Goal: Information Seeking & Learning: Learn about a topic

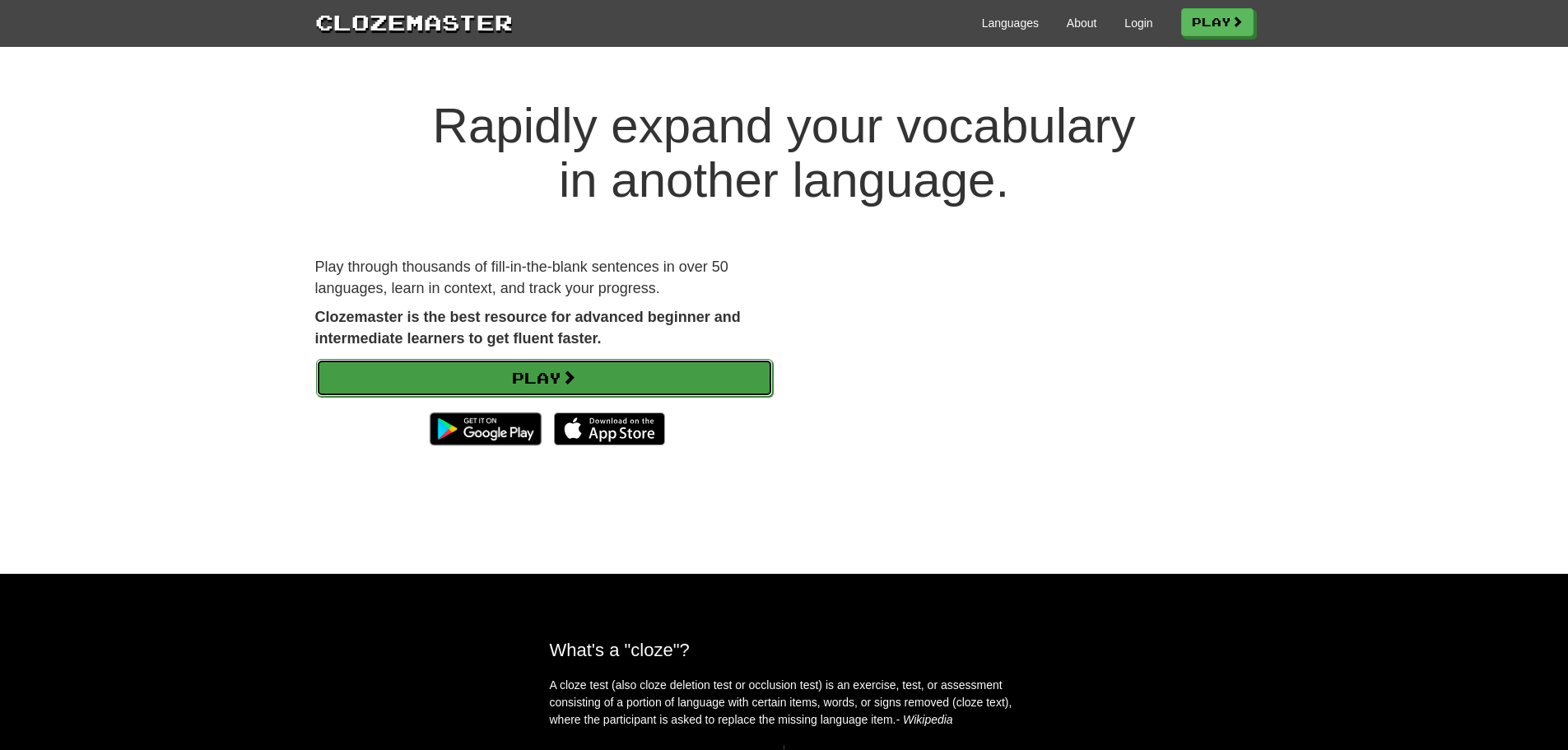
click at [500, 364] on link "Play" at bounding box center [544, 378] width 457 height 38
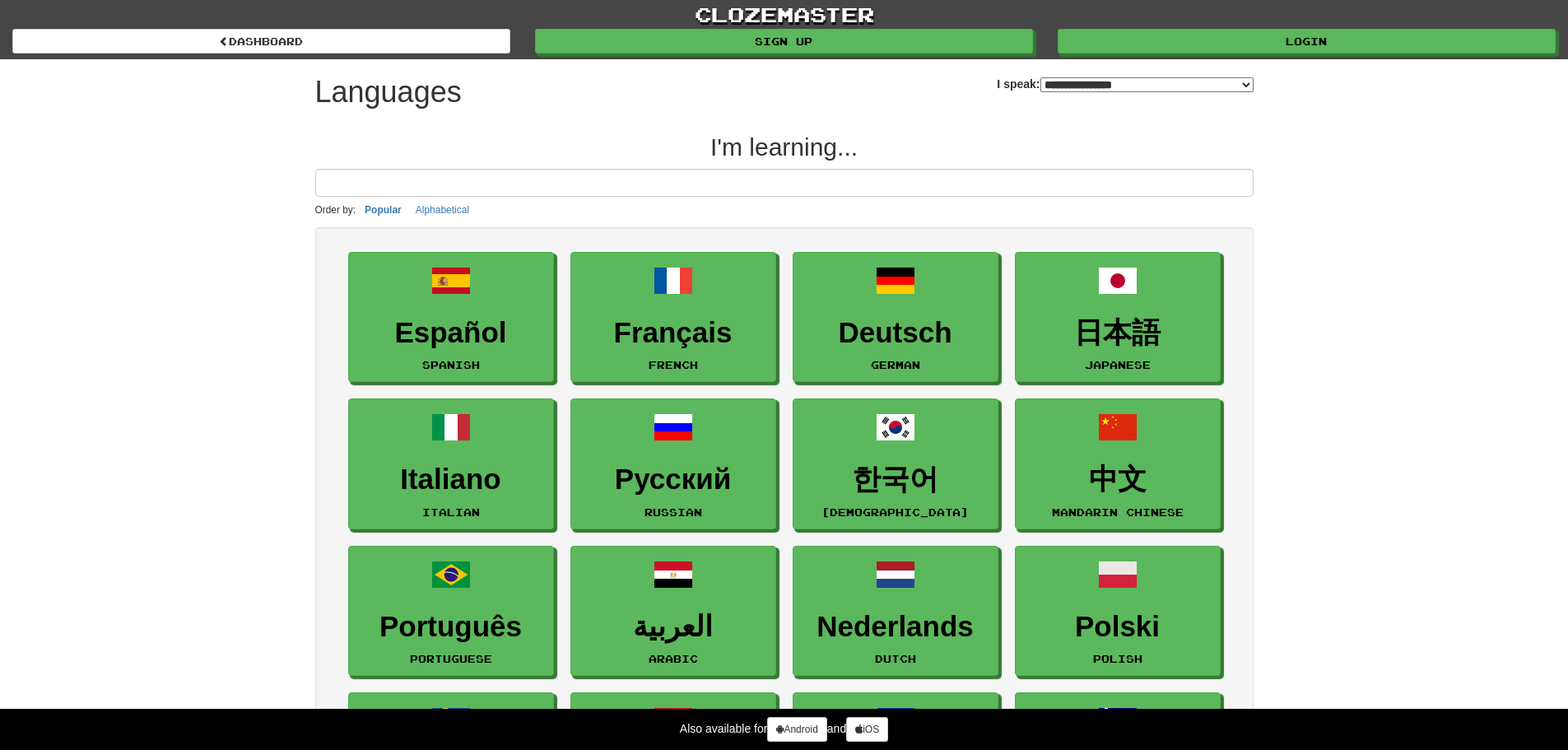
select select "*******"
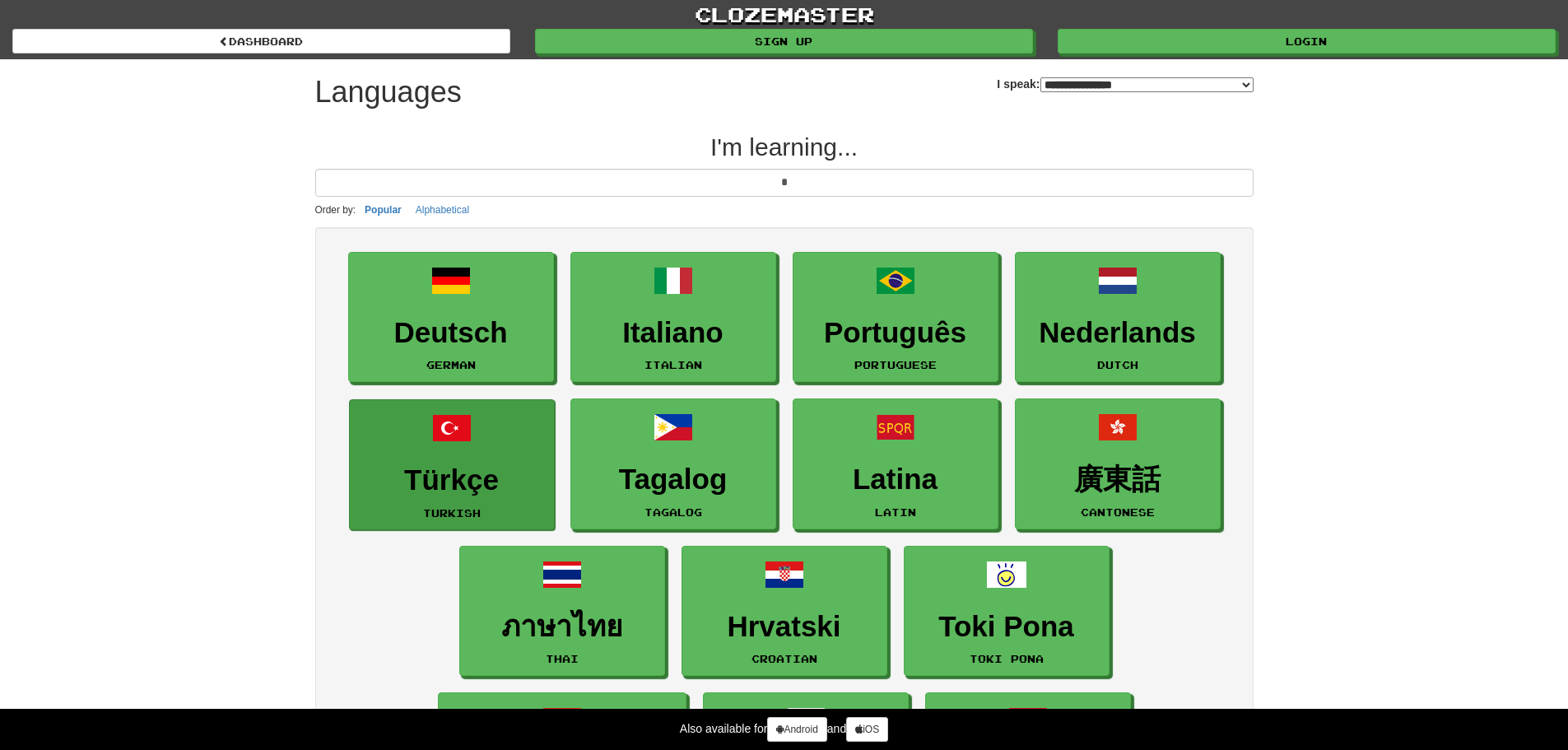
type input "*"
click at [495, 470] on h3 "Türkçe" at bounding box center [452, 480] width 188 height 32
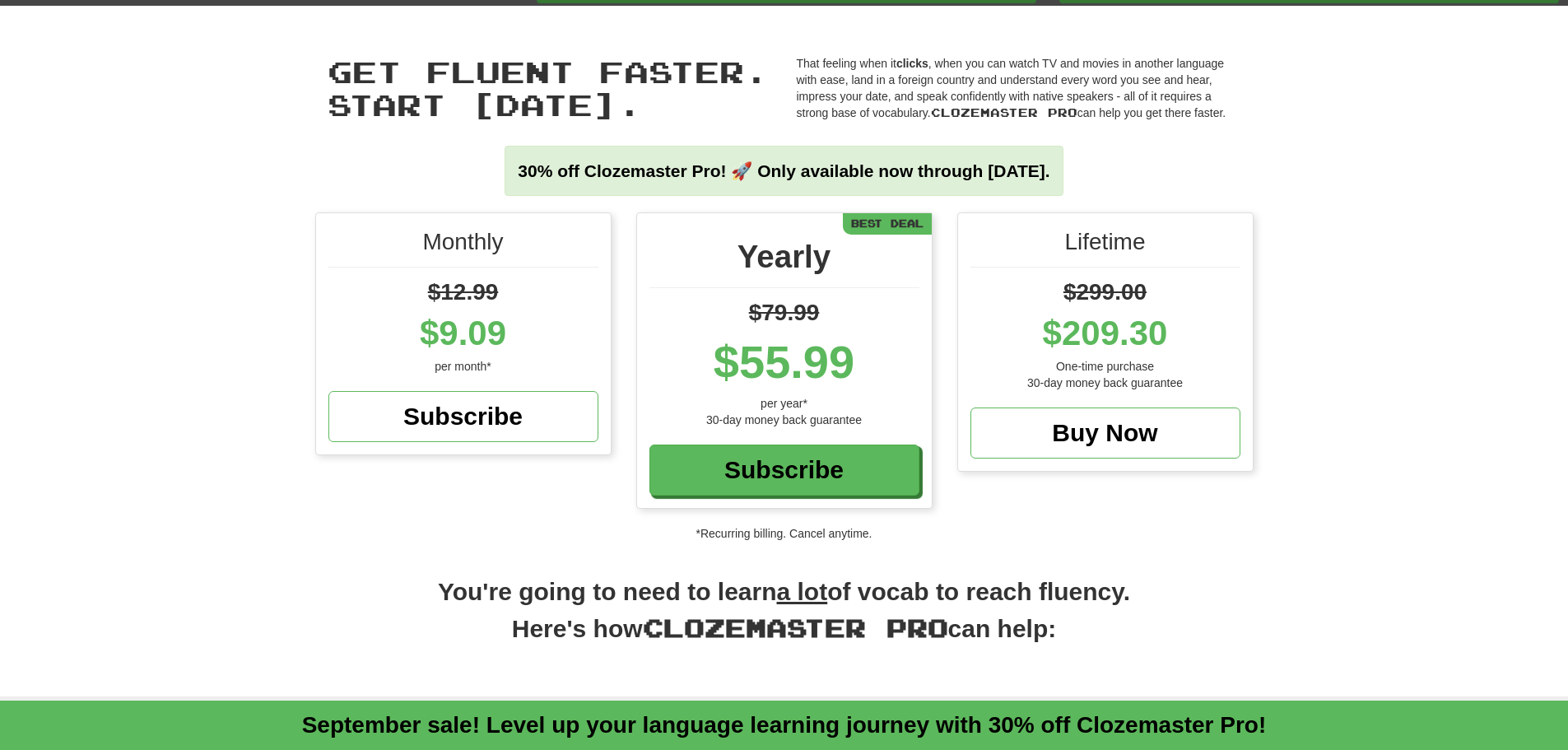
scroll to position [82, 0]
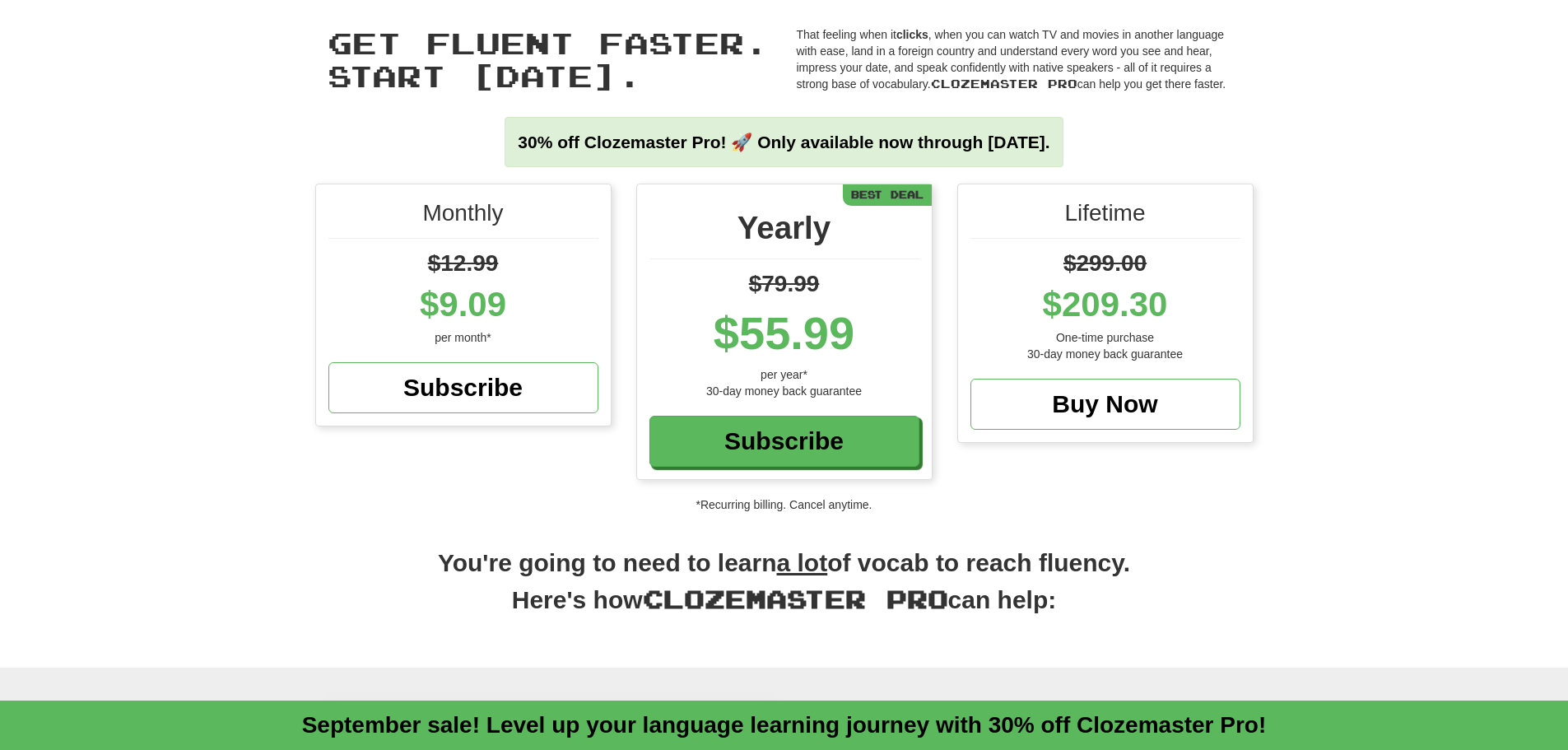
click at [230, 397] on div "Monthly $12.99 $9.09 per month* Subscribe Yearly $79.99 $55.99 per year* 30-day…" at bounding box center [784, 348] width 1568 height 329
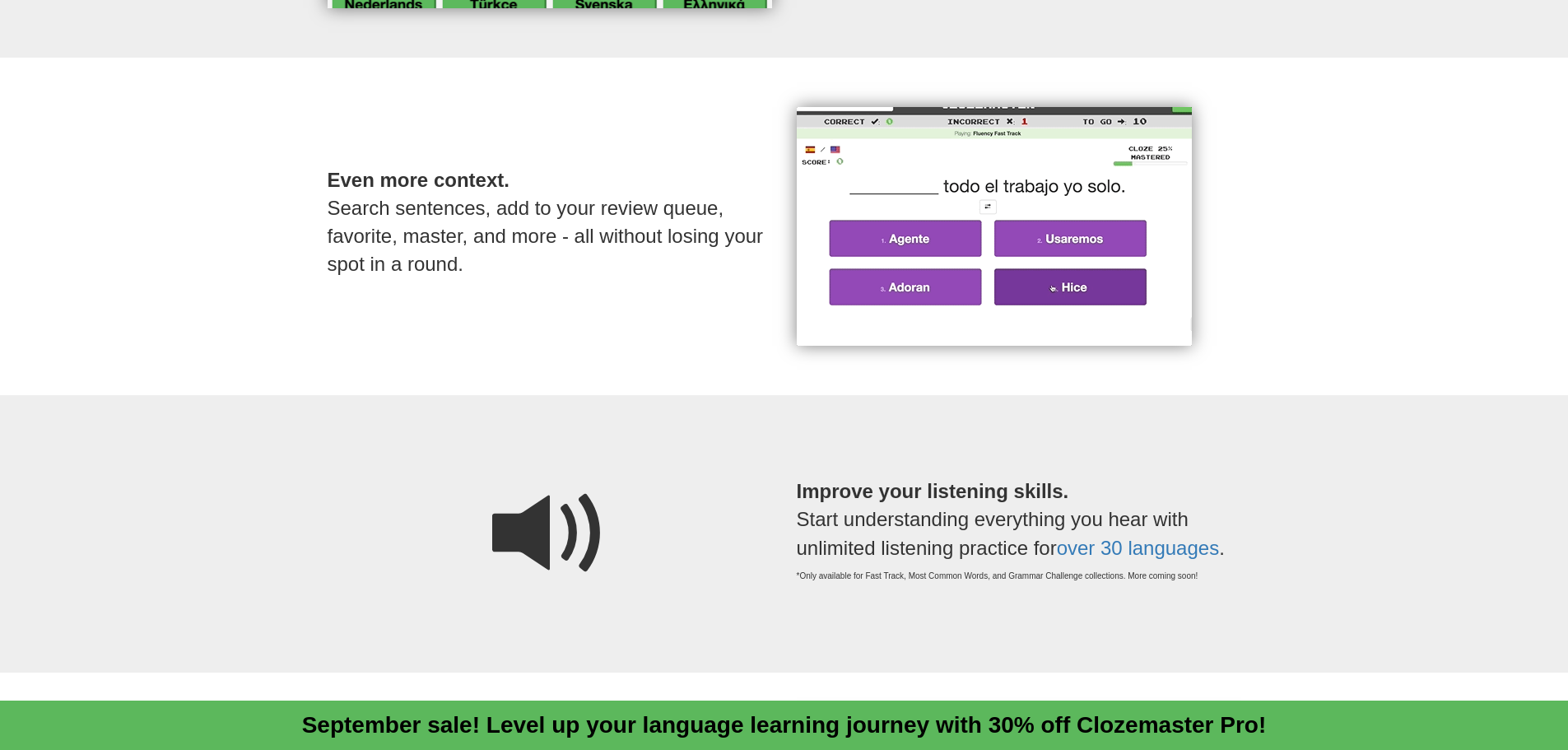
scroll to position [0, 0]
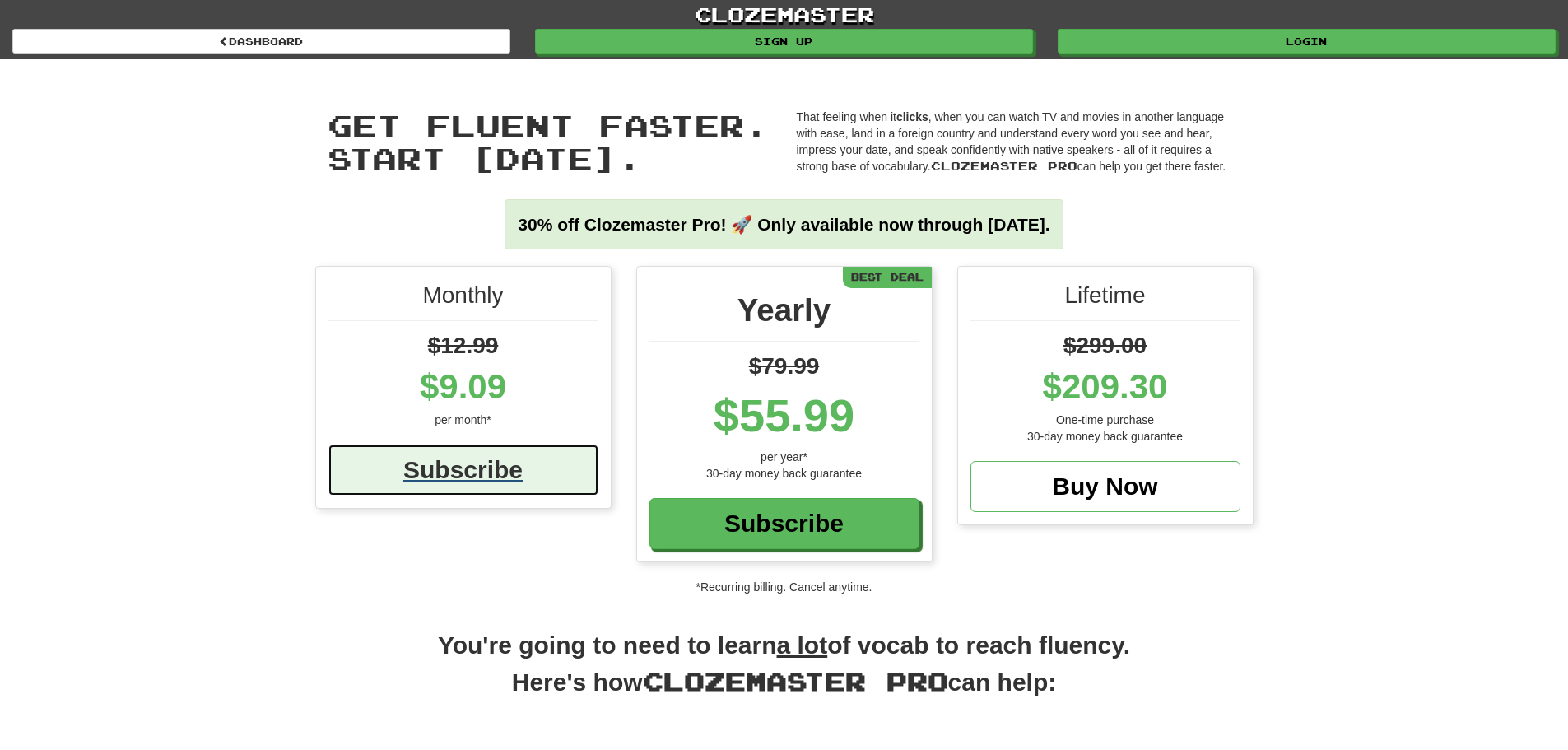
click at [514, 474] on div "Subscribe" at bounding box center [463, 469] width 270 height 51
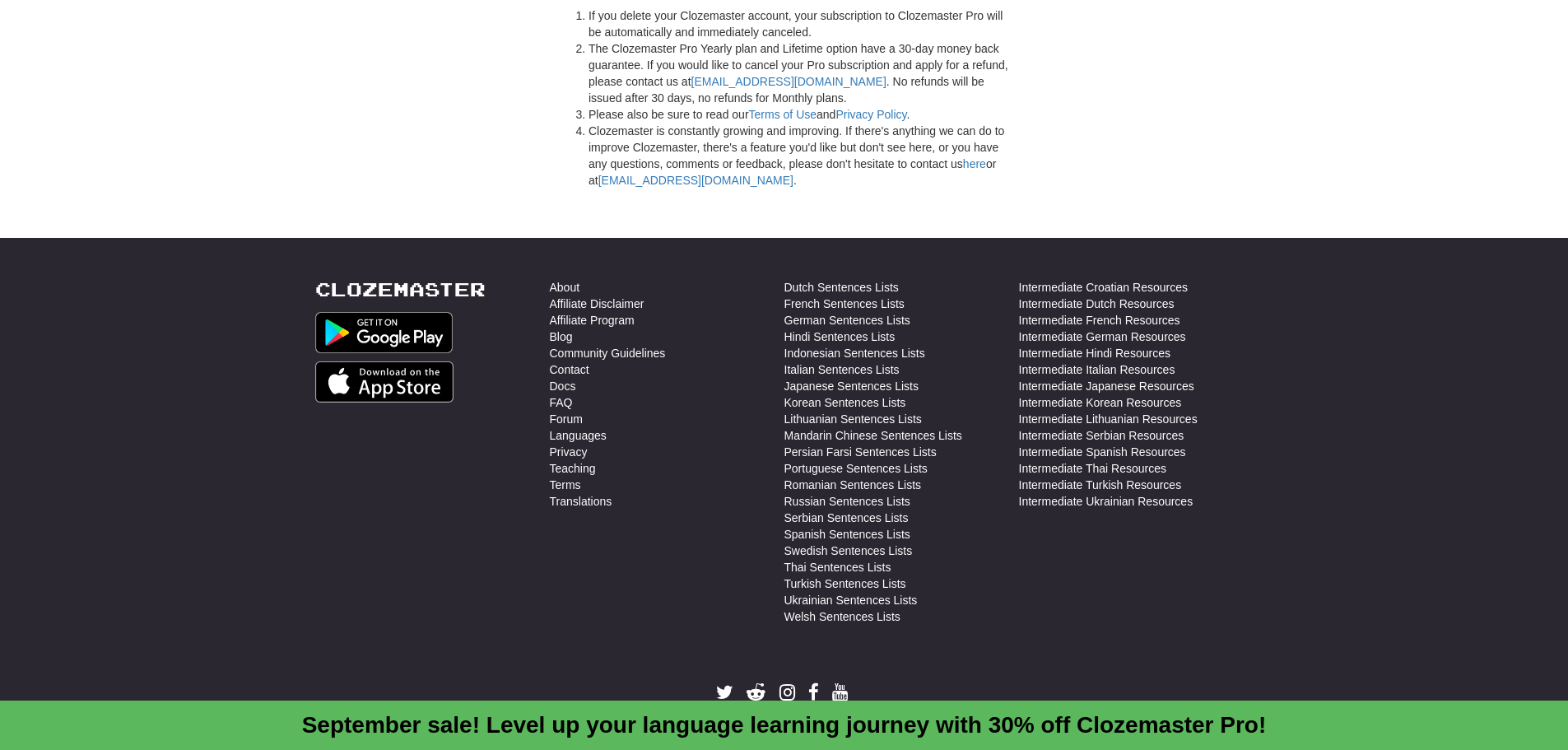
scroll to position [4587, 0]
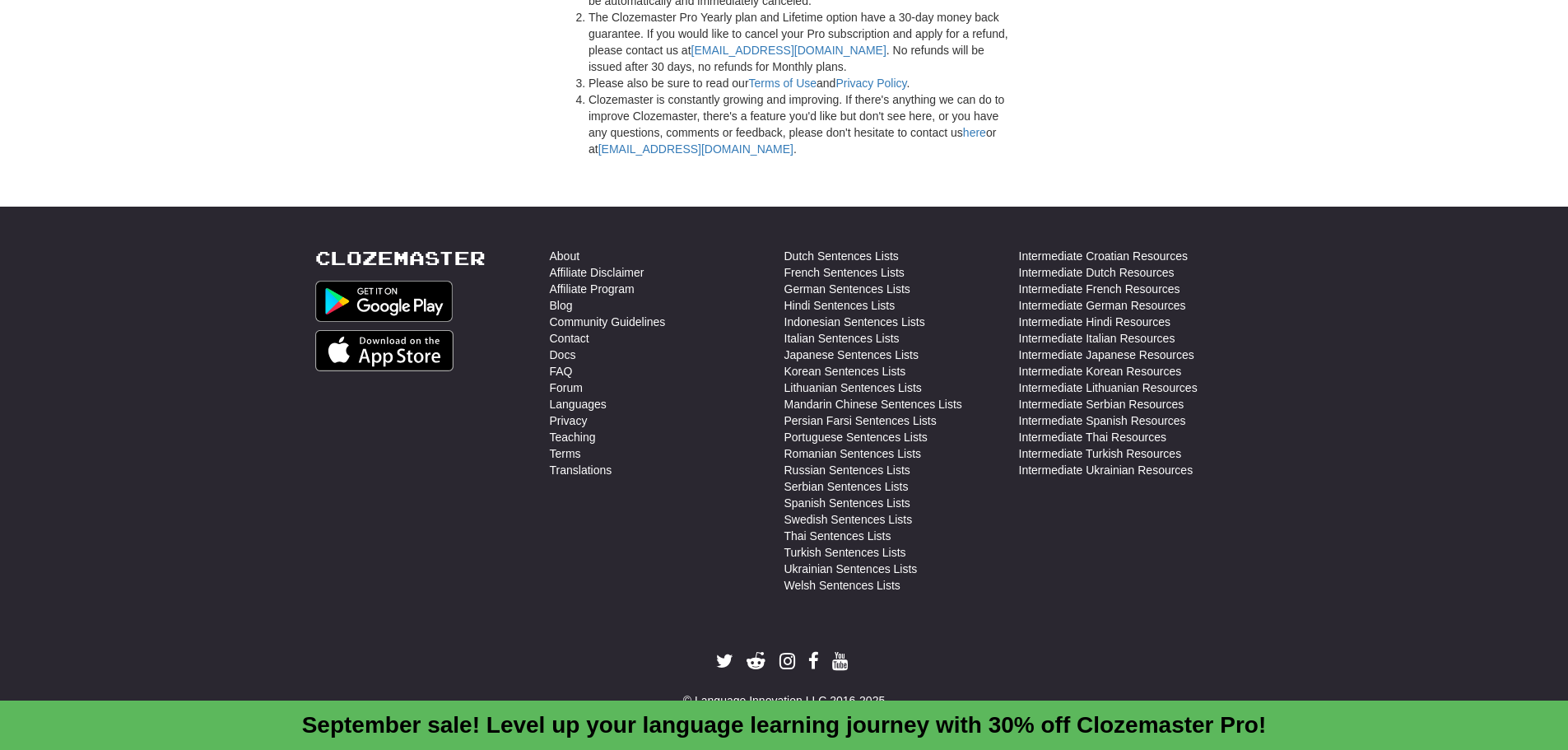
click at [699, 558] on div "About Affiliate Disclaimer Affiliate Program Blog Community Guidelines Contact …" at bounding box center [667, 425] width 235 height 354
click at [826, 551] on link "Turkish Sentences Lists" at bounding box center [845, 552] width 122 height 16
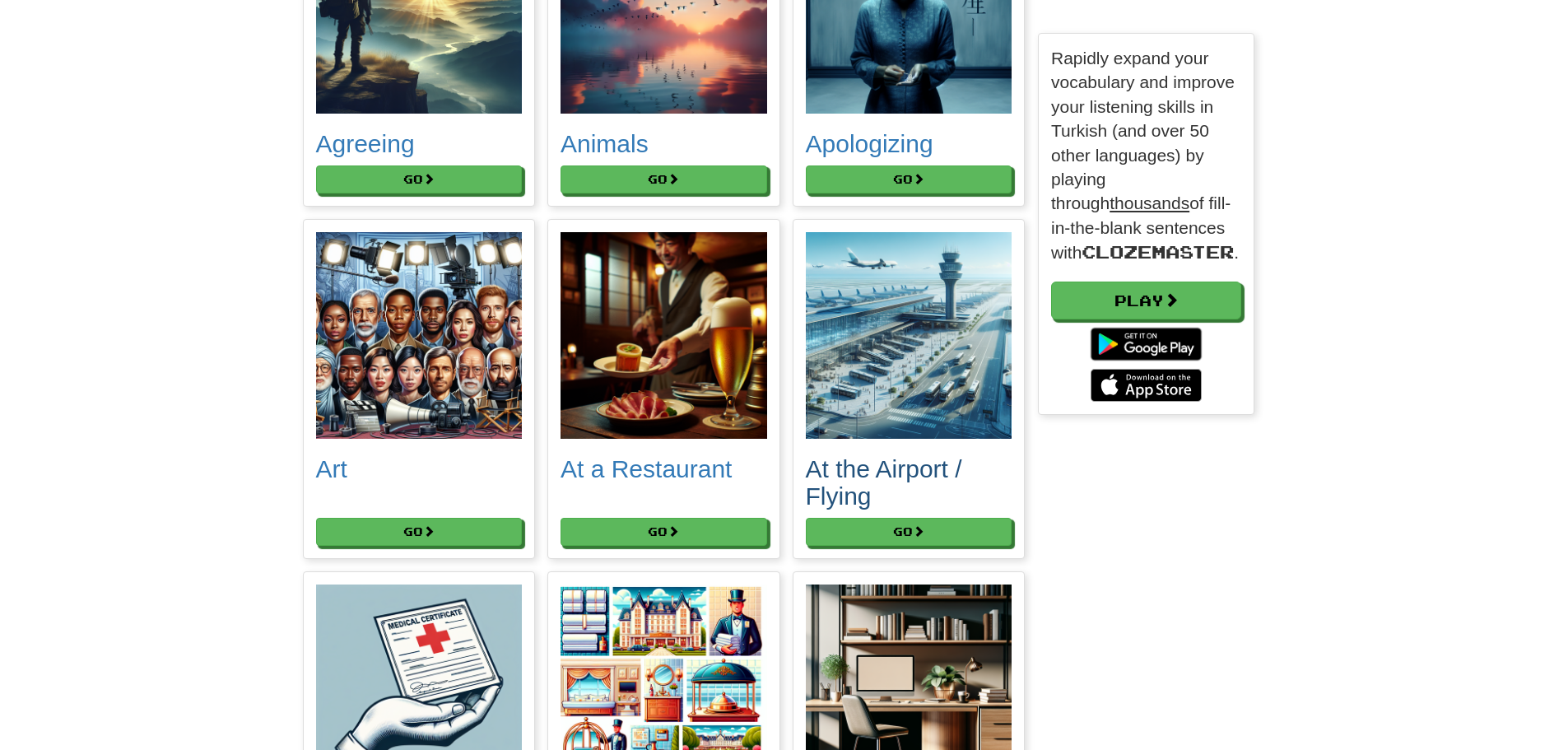
scroll to position [412, 0]
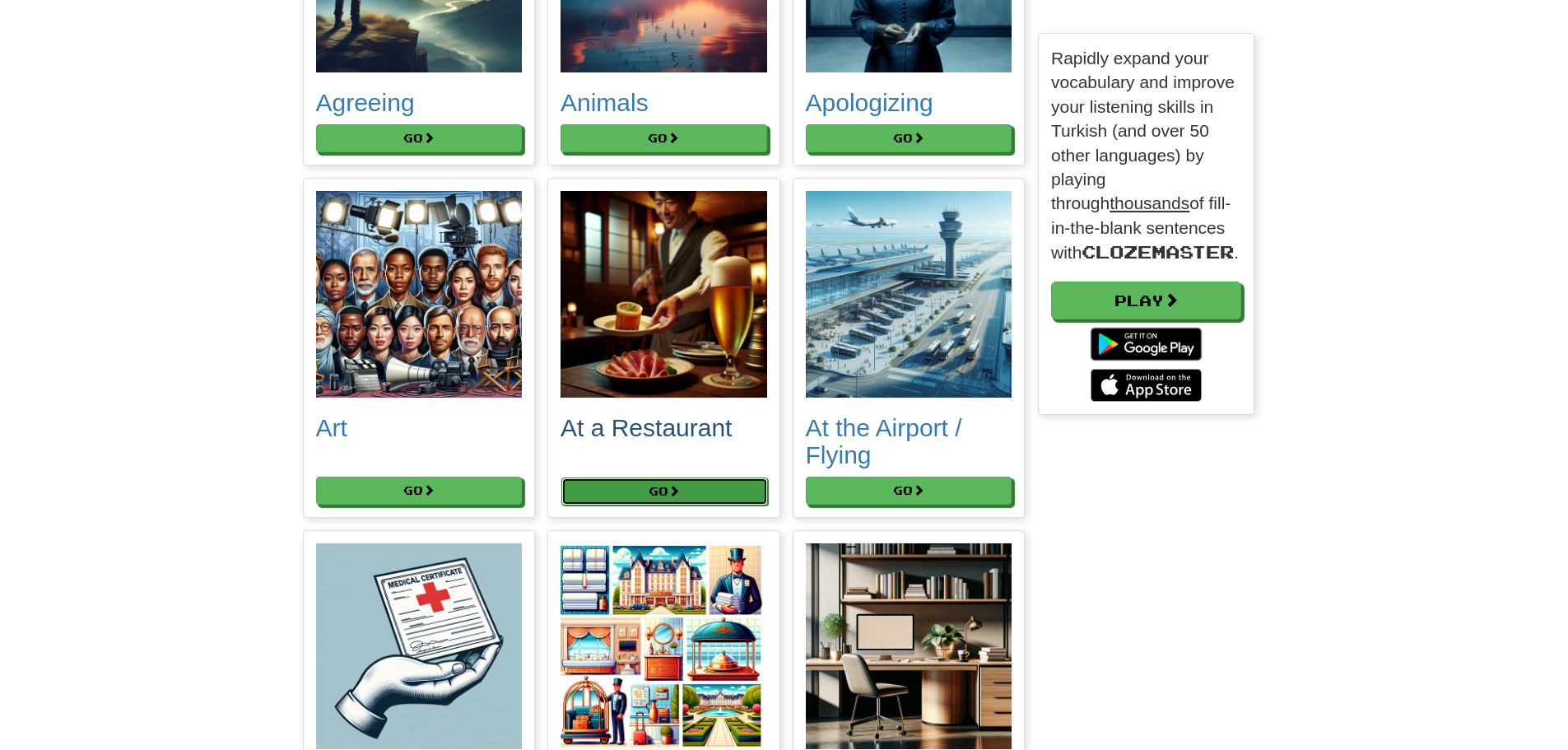
click at [654, 501] on button "Go" at bounding box center [664, 491] width 207 height 28
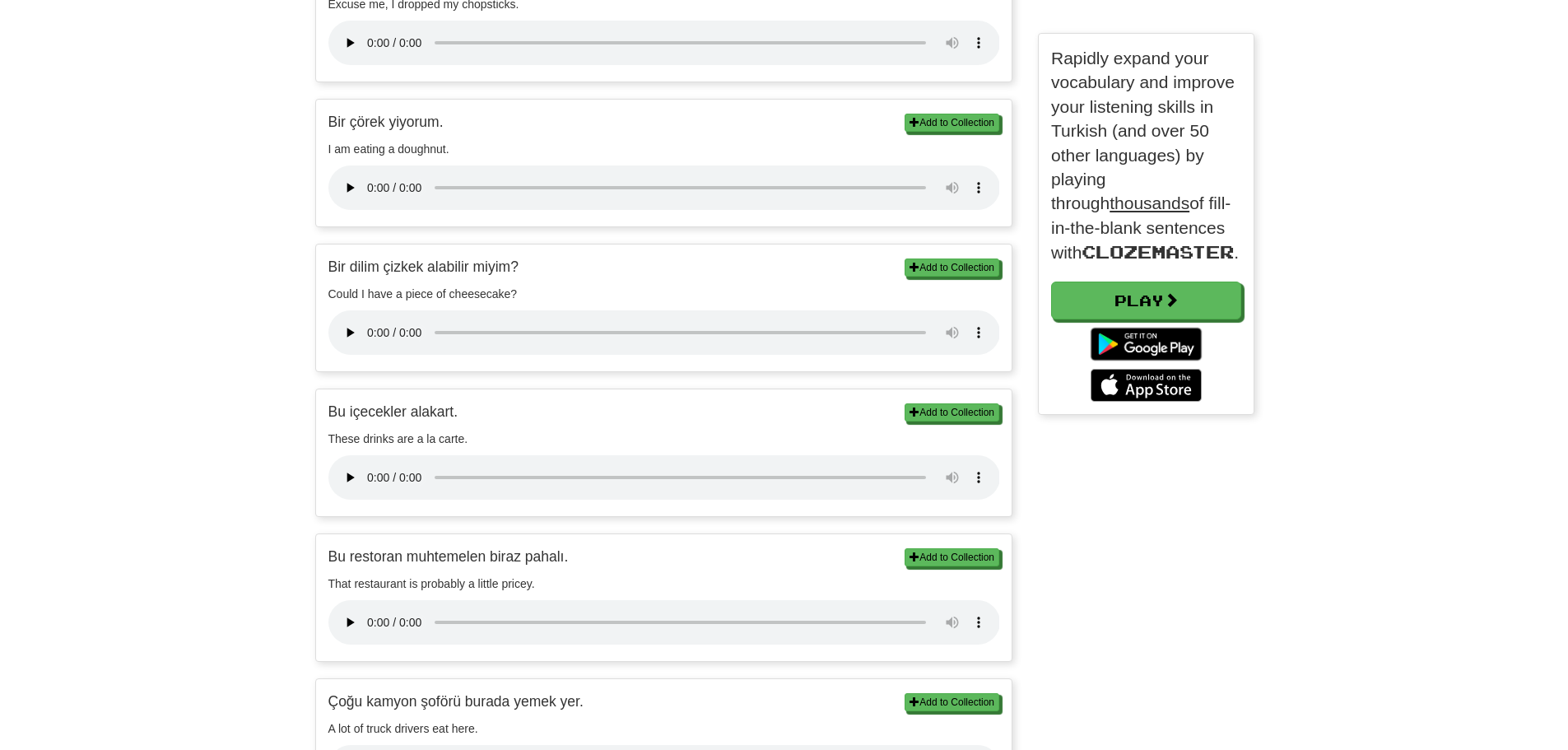
scroll to position [576, 0]
click at [379, 268] on p "Bir dilim çizkek alabilir miyim?" at bounding box center [664, 266] width 672 height 21
drag, startPoint x: 407, startPoint y: 293, endPoint x: 444, endPoint y: 291, distance: 37.1
click at [444, 291] on p "Could I have a piece of cheesecake?" at bounding box center [664, 293] width 672 height 16
drag, startPoint x: 327, startPoint y: 267, endPoint x: 513, endPoint y: 272, distance: 186.1
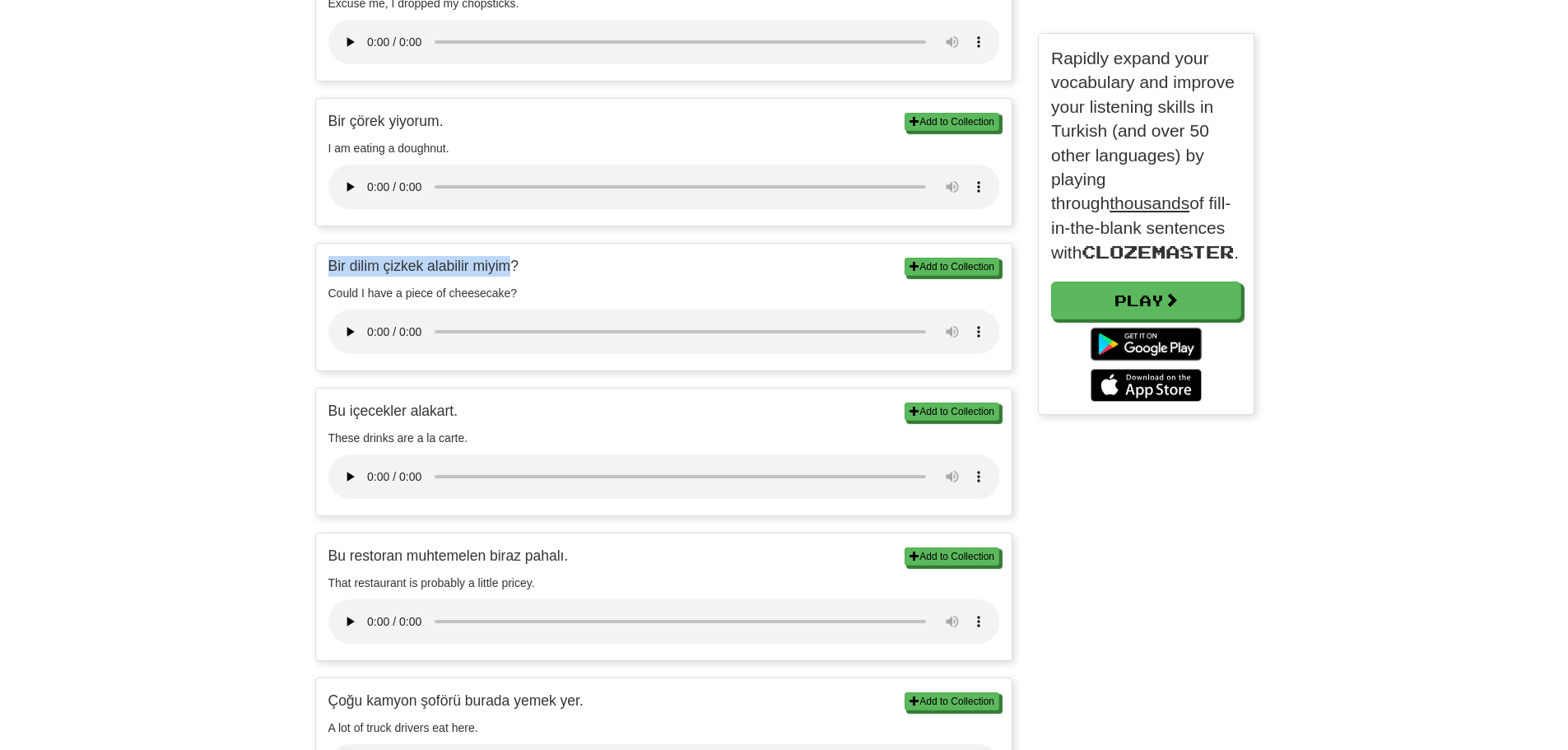
click at [513, 272] on div "Add to Collection Bir dilim çizkek alabilir miyim? Could I have a piece of chee…" at bounding box center [664, 307] width 696 height 127
click at [537, 260] on p "Bir dilim çizkek alabilir miyim?" at bounding box center [664, 266] width 672 height 21
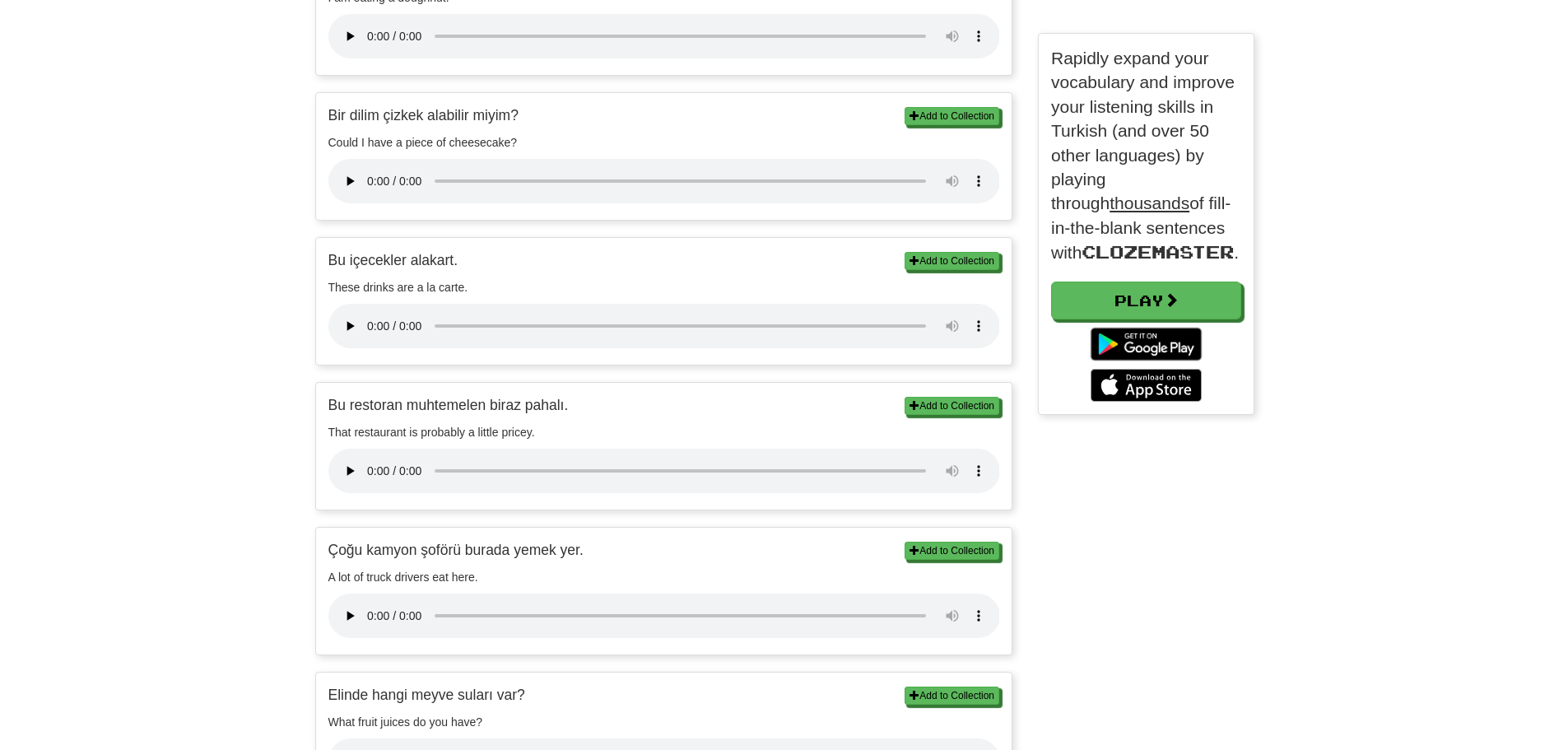
scroll to position [741, 0]
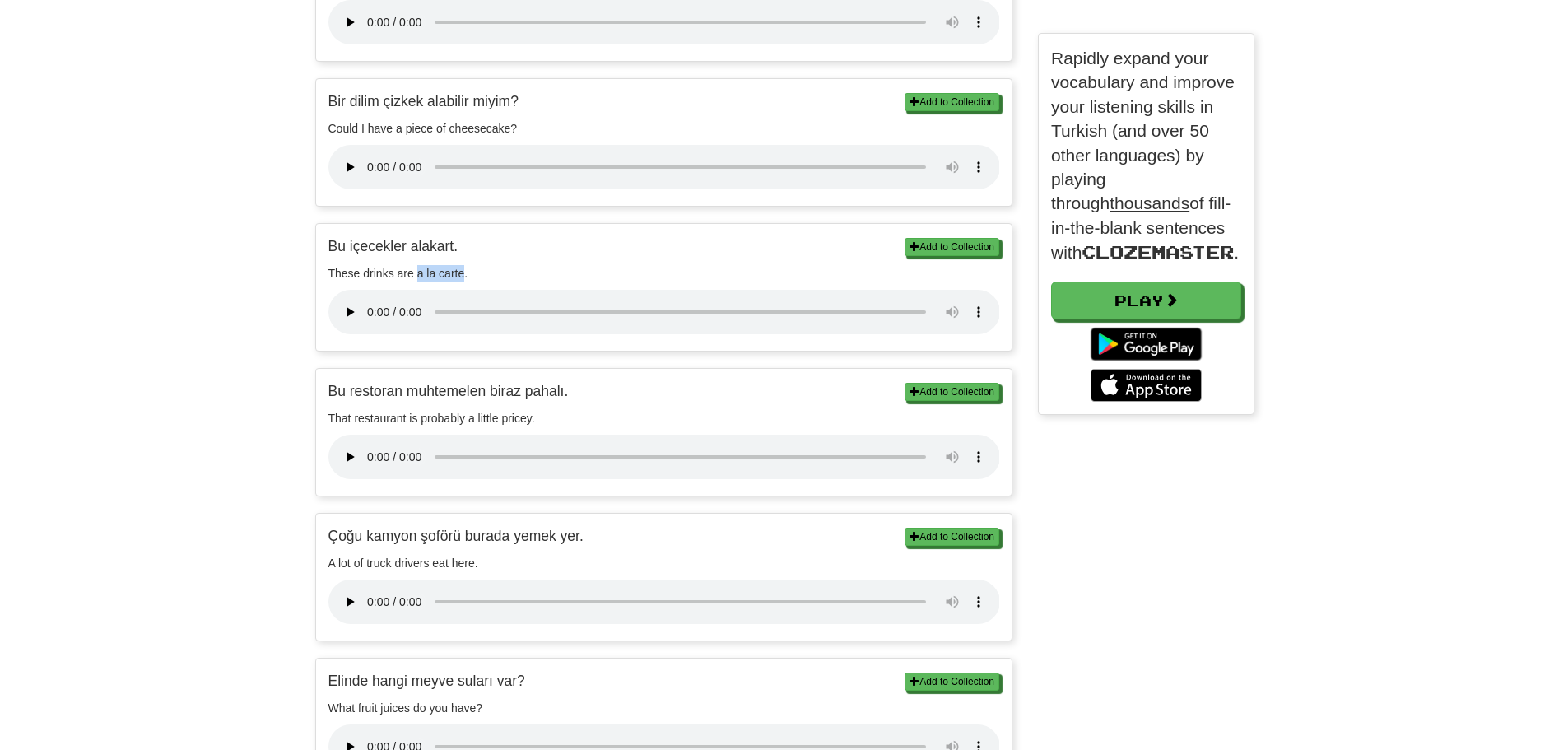
drag, startPoint x: 417, startPoint y: 268, endPoint x: 462, endPoint y: 270, distance: 44.5
click at [462, 270] on p "These drinks are a la carte." at bounding box center [664, 273] width 672 height 16
drag, startPoint x: 412, startPoint y: 246, endPoint x: 455, endPoint y: 244, distance: 42.8
click at [455, 244] on p "Bu içecekler alakart." at bounding box center [664, 246] width 672 height 21
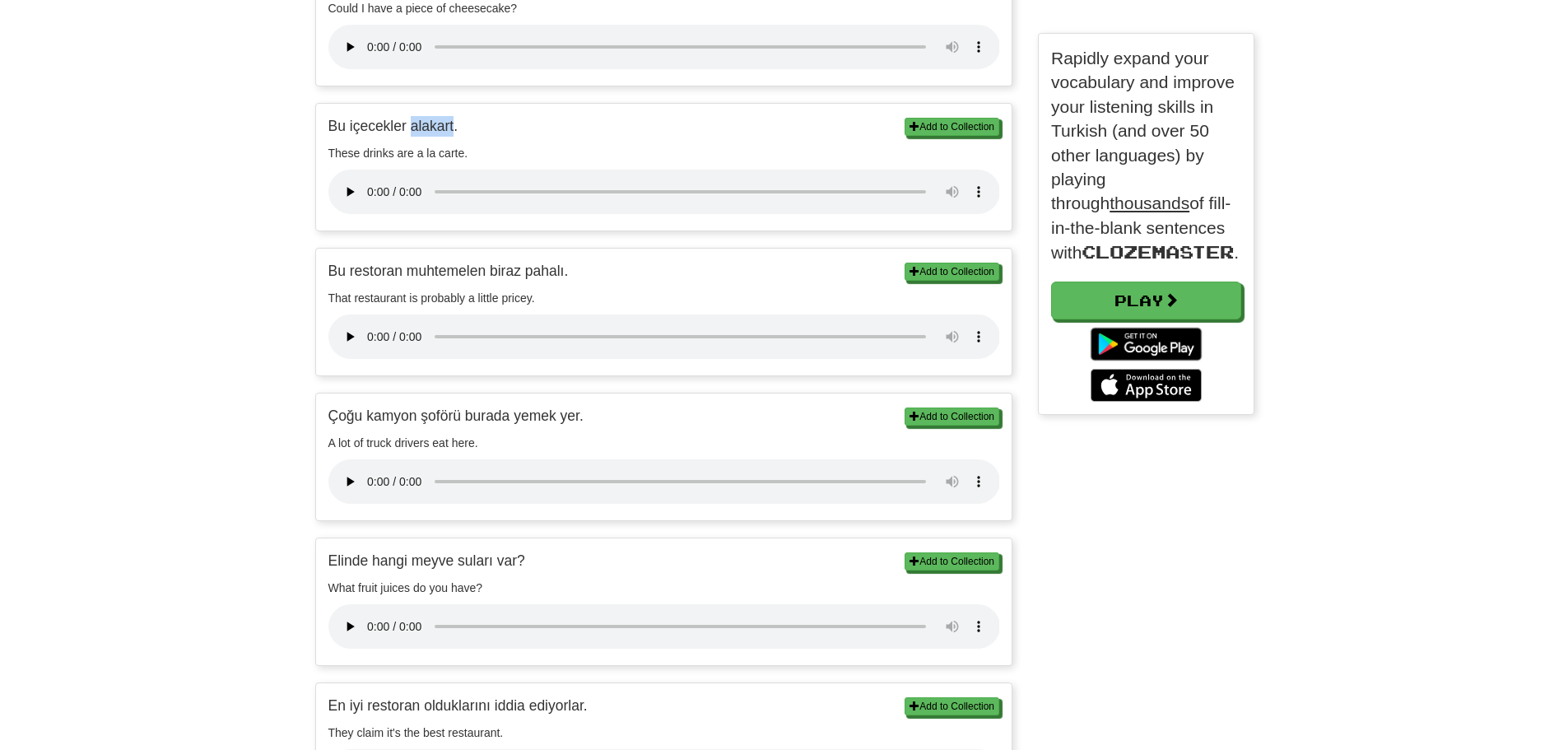
scroll to position [905, 0]
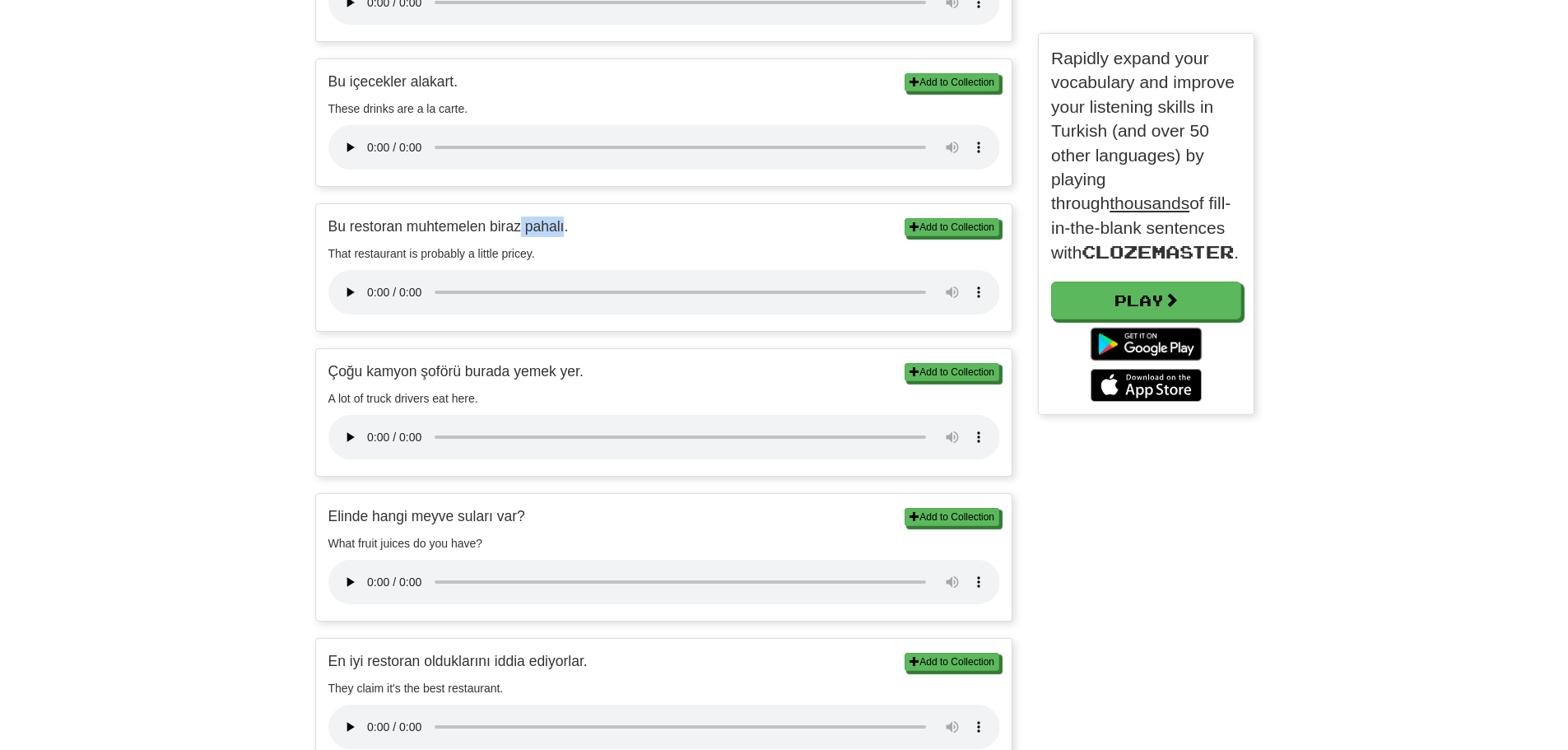
drag, startPoint x: 523, startPoint y: 229, endPoint x: 564, endPoint y: 222, distance: 41.7
click at [564, 222] on p "Bu restoran muhtemelen biraz pahalı." at bounding box center [664, 226] width 672 height 21
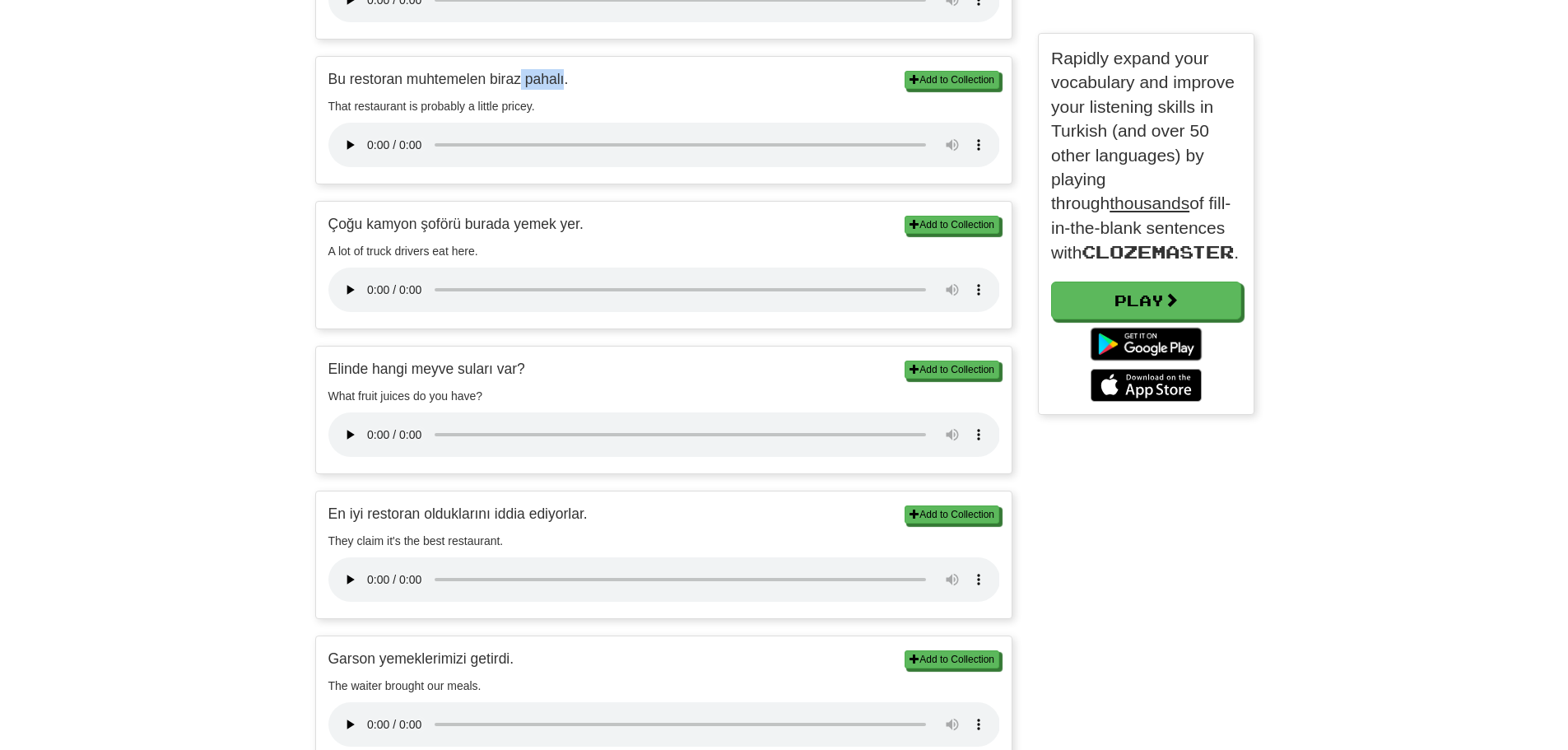
scroll to position [1070, 0]
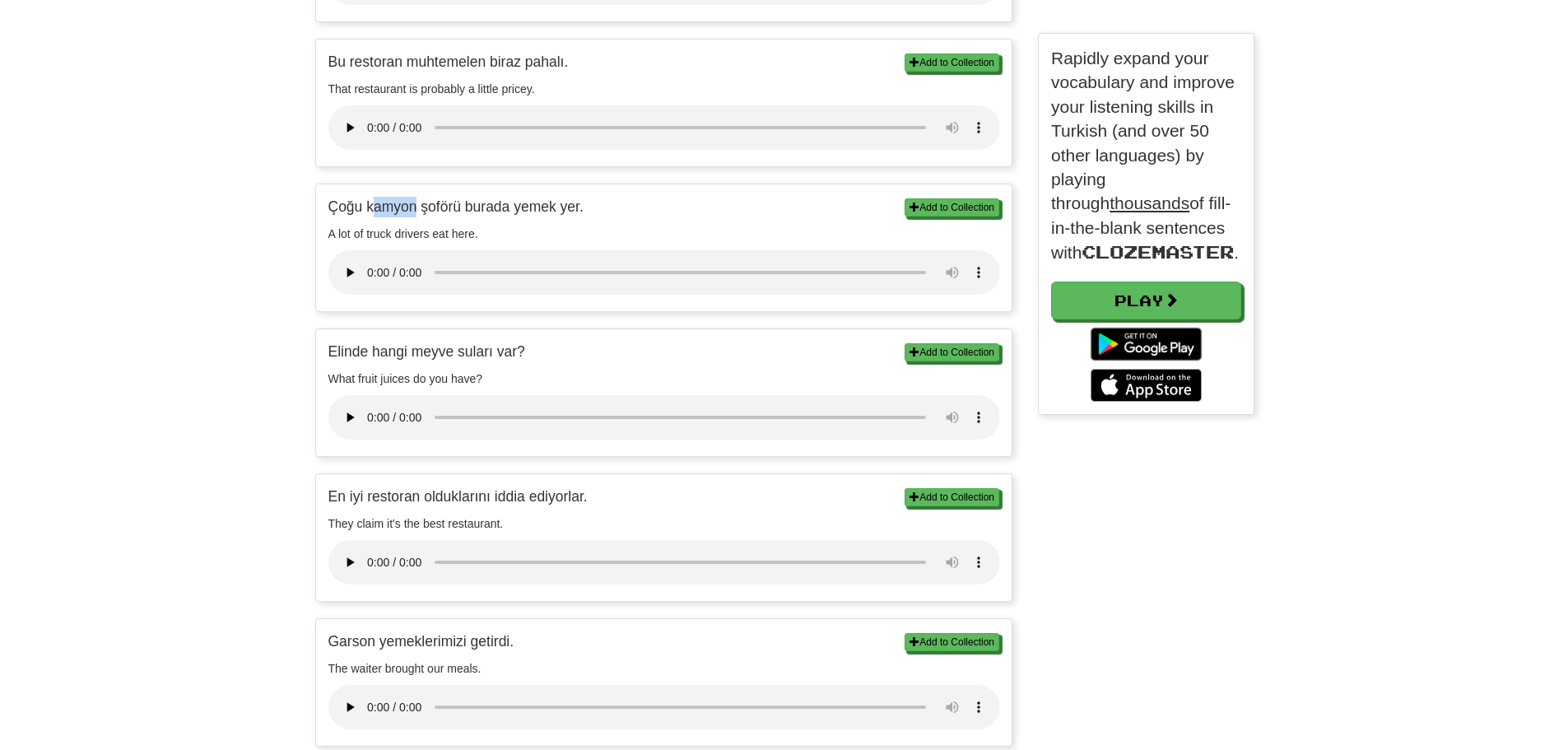
drag, startPoint x: 417, startPoint y: 207, endPoint x: 370, endPoint y: 208, distance: 46.9
click at [370, 208] on p "Çoğu kamyon şoförü burada yemek yer." at bounding box center [664, 207] width 672 height 21
drag, startPoint x: 330, startPoint y: 209, endPoint x: 363, endPoint y: 208, distance: 32.9
click at [363, 208] on p "Çoğu kamyon şoförü burada yemek yer." at bounding box center [664, 207] width 672 height 21
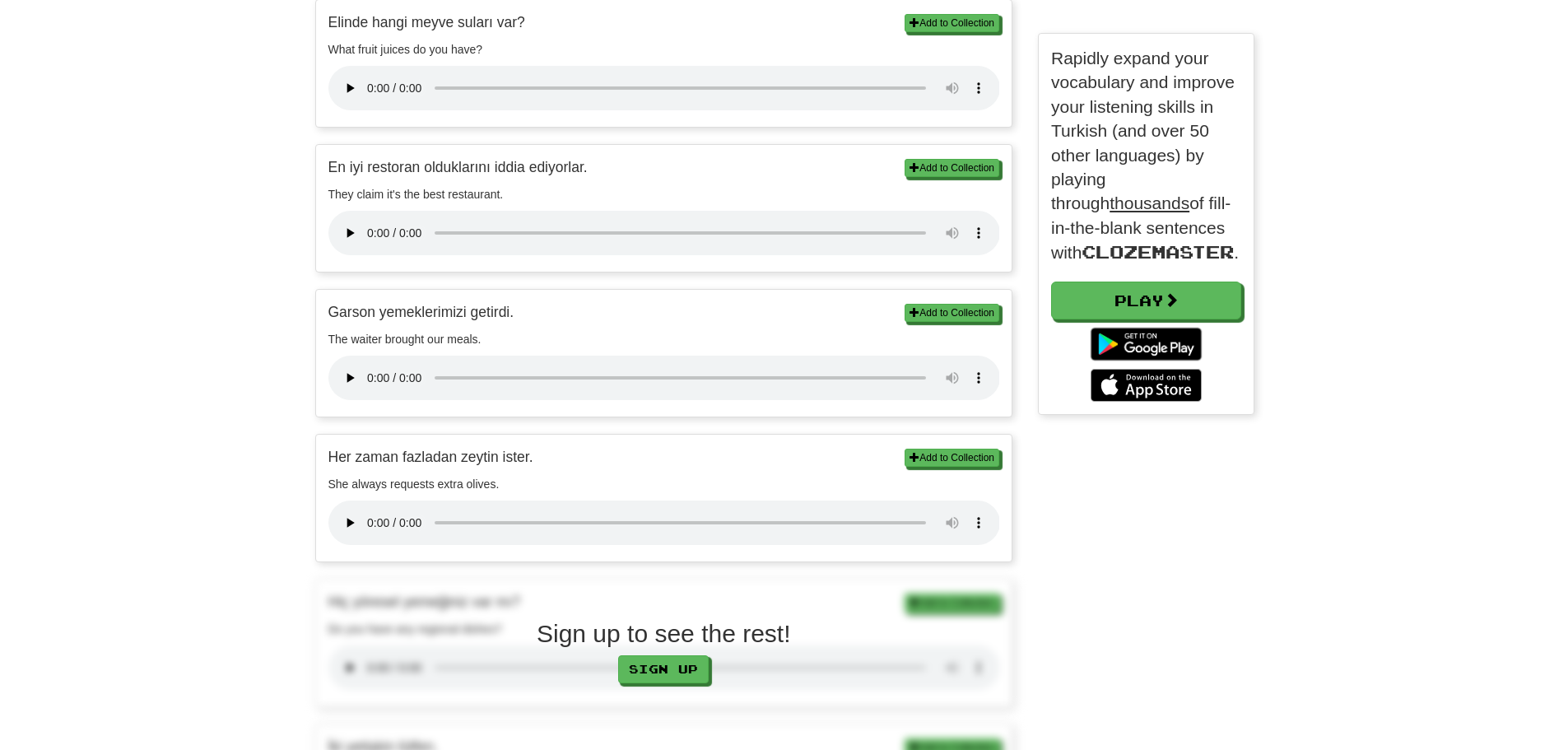
scroll to position [1235, 0]
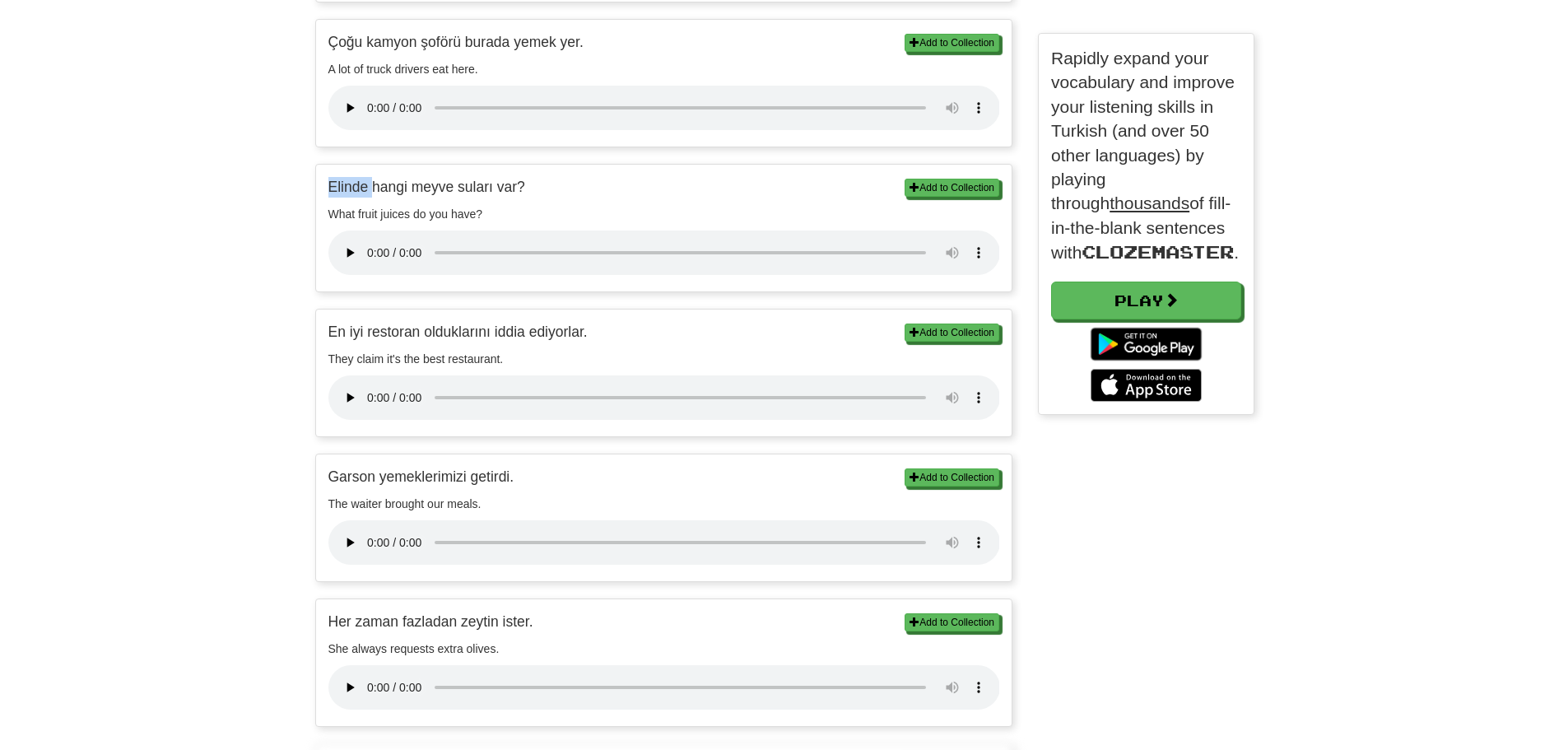
drag, startPoint x: 331, startPoint y: 186, endPoint x: 375, endPoint y: 177, distance: 45.4
click at [375, 177] on p "Elinde hangi meyve suları var?" at bounding box center [664, 187] width 672 height 21
click at [370, 190] on p "Elinde hangi meyve suları var?" at bounding box center [664, 187] width 672 height 21
drag, startPoint x: 491, startPoint y: 186, endPoint x: 409, endPoint y: 189, distance: 82.4
click at [409, 189] on p "Elinde hangi meyve suları var?" at bounding box center [664, 187] width 672 height 21
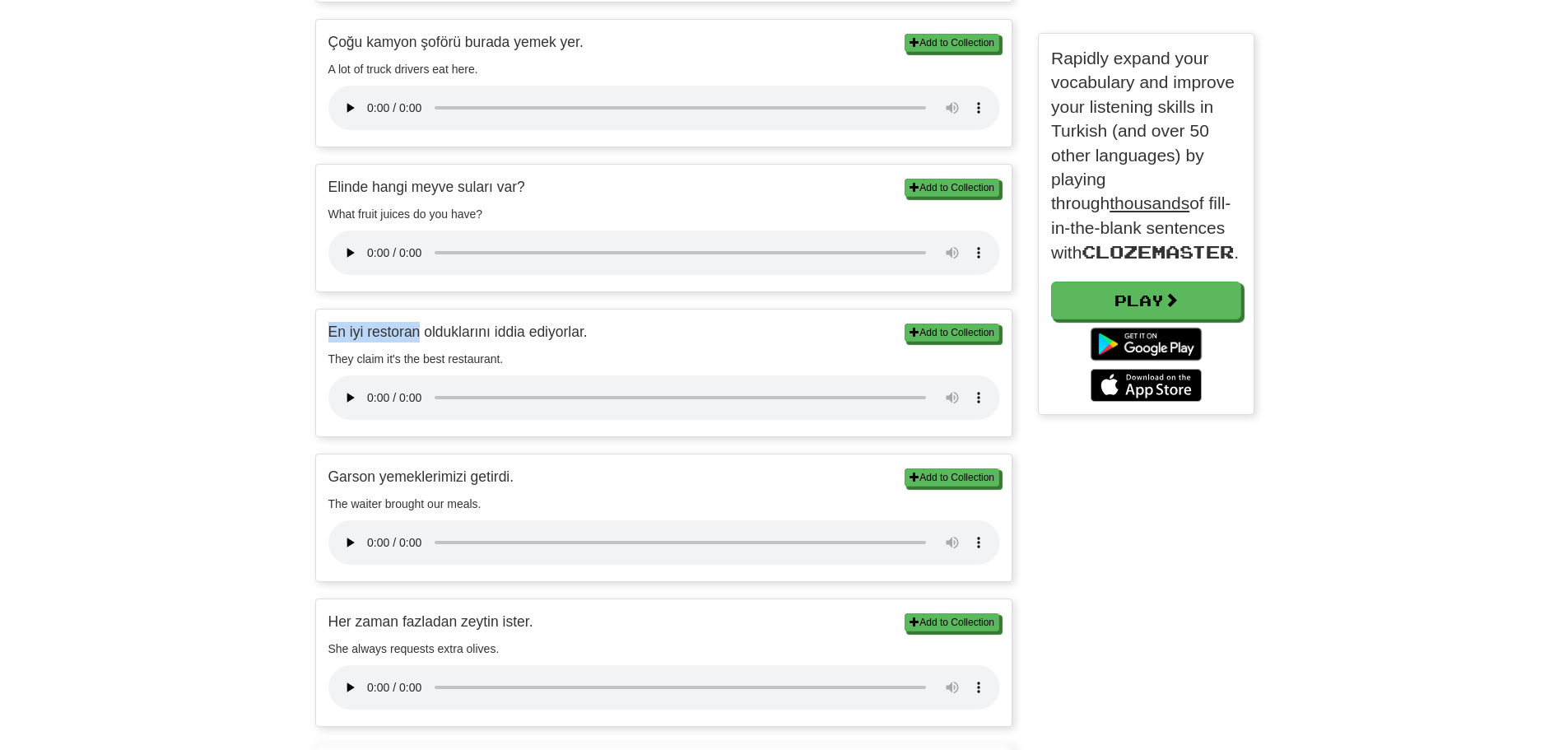
drag, startPoint x: 331, startPoint y: 331, endPoint x: 418, endPoint y: 333, distance: 87.3
click at [418, 333] on p "En iyi restoran olduklarını iddia ediyorlar." at bounding box center [664, 332] width 672 height 21
drag, startPoint x: 494, startPoint y: 336, endPoint x: 523, endPoint y: 330, distance: 29.4
click at [523, 330] on p "En iyi restoran olduklarını iddia ediyorlar." at bounding box center [664, 332] width 672 height 21
click at [424, 330] on p "En iyi restoran olduklarını iddia ediyorlar." at bounding box center [664, 332] width 672 height 21
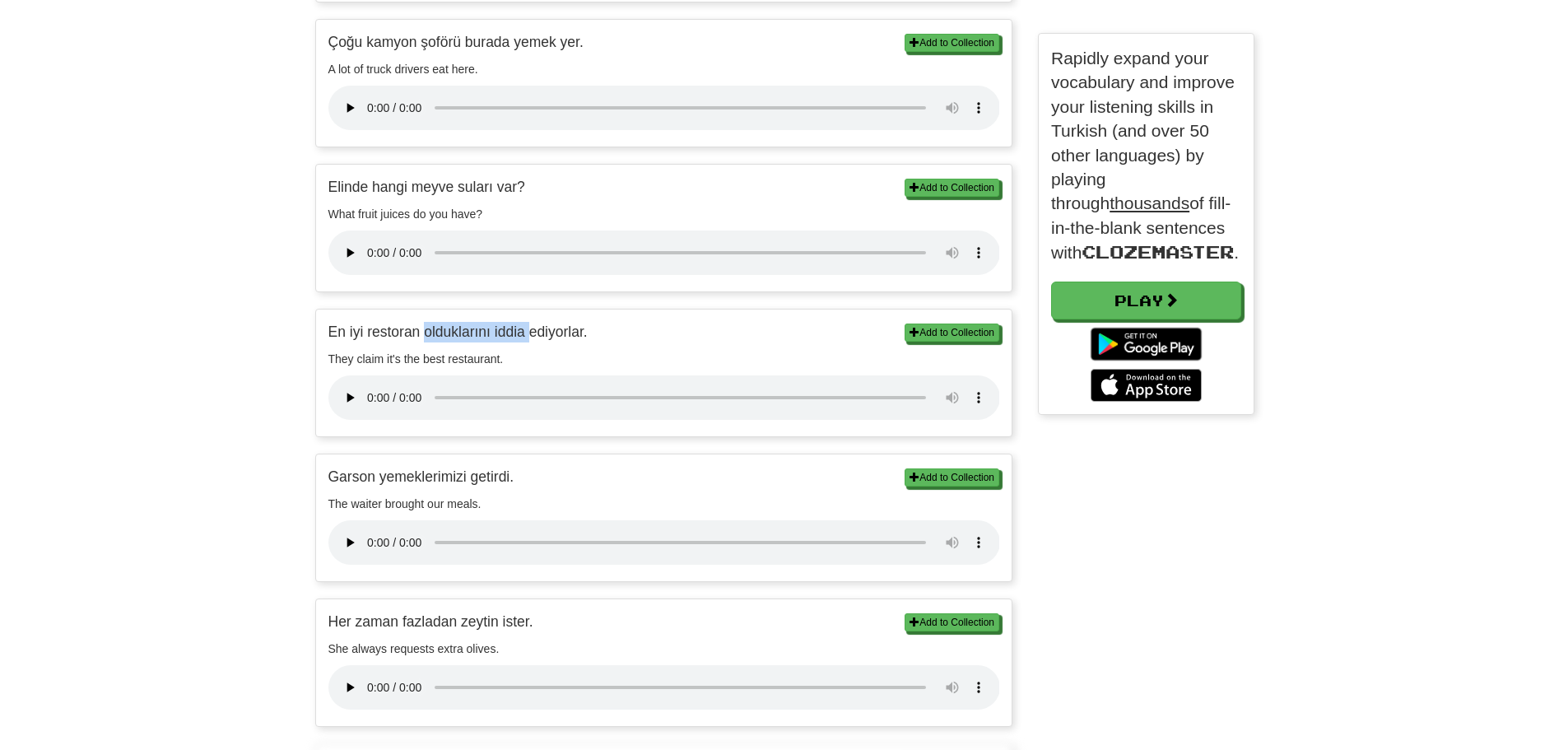
drag, startPoint x: 424, startPoint y: 329, endPoint x: 528, endPoint y: 324, distance: 103.8
click at [528, 324] on p "En iyi restoran olduklarını iddia ediyorlar." at bounding box center [664, 332] width 672 height 21
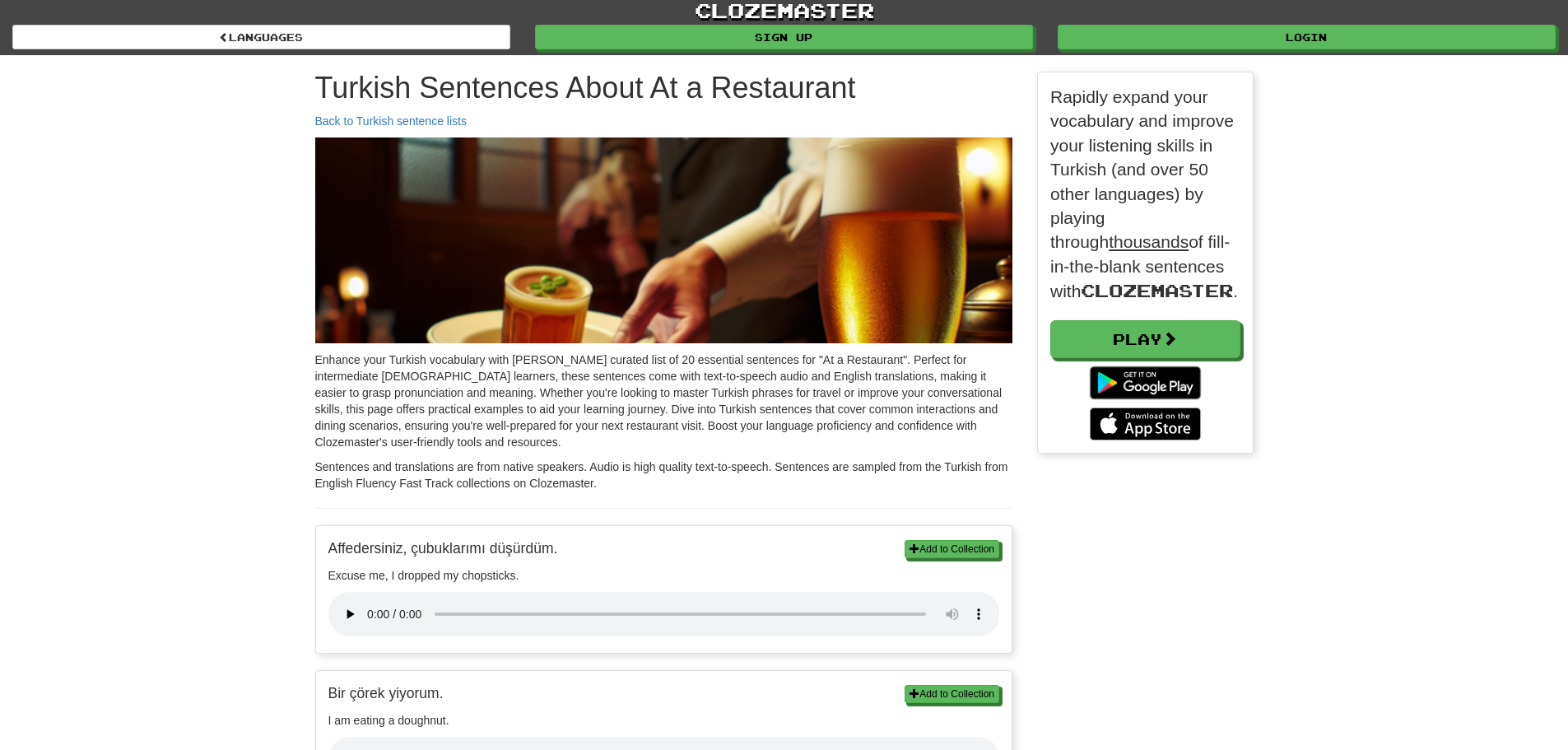
scroll to position [381, 216]
